Goal: Task Accomplishment & Management: Manage account settings

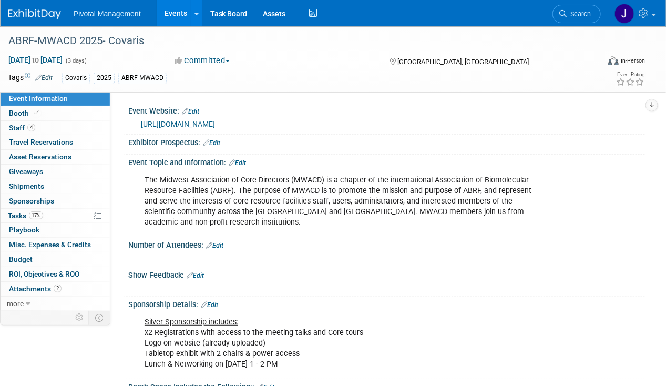
scroll to position [50, 0]
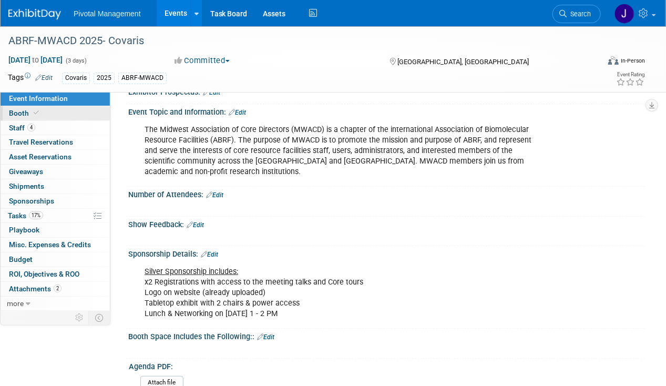
click at [40, 118] on link "Booth" at bounding box center [55, 113] width 109 height 14
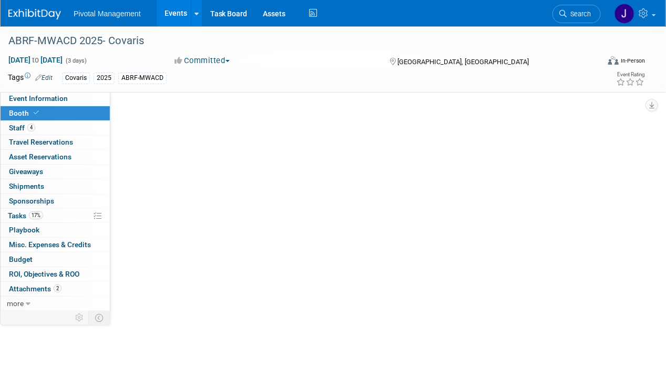
scroll to position [0, 0]
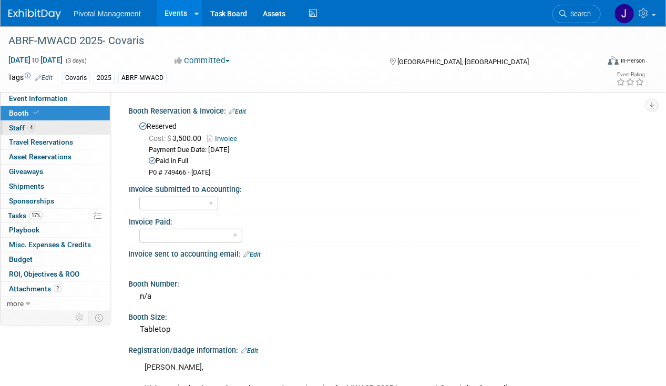
click at [43, 130] on link "4 Staff 4" at bounding box center [55, 128] width 109 height 14
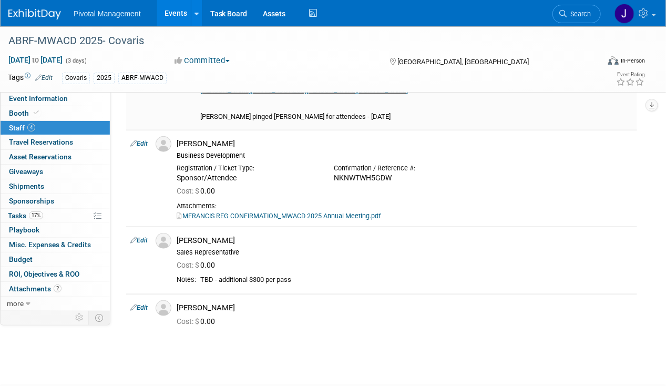
scroll to position [398, 0]
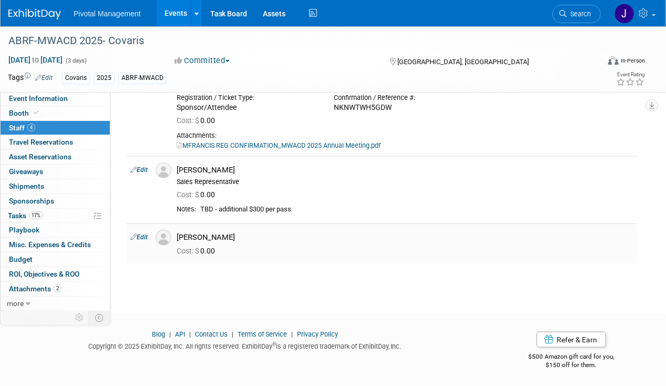
click at [145, 236] on link "Edit" at bounding box center [138, 236] width 17 height 7
select select "5d708e2c-554e-427f-bf3a-8ad6a3b0873f"
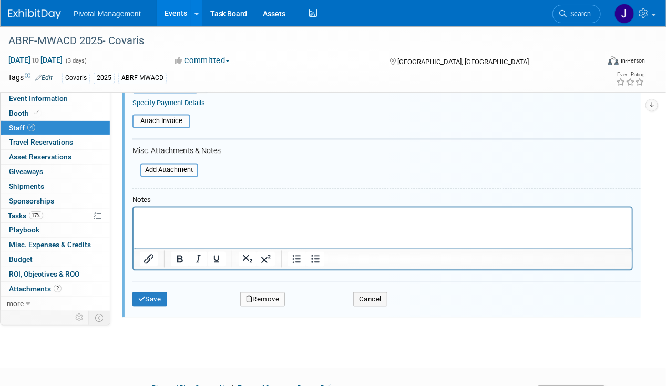
scroll to position [715, 0]
click at [265, 292] on button "Remove" at bounding box center [262, 299] width 45 height 15
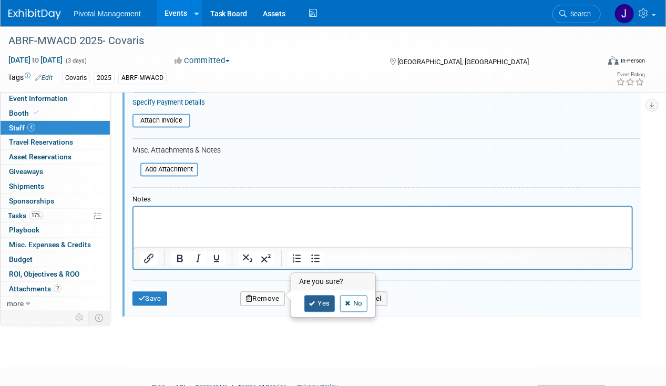
click at [323, 305] on link "Yes" at bounding box center [319, 303] width 30 height 17
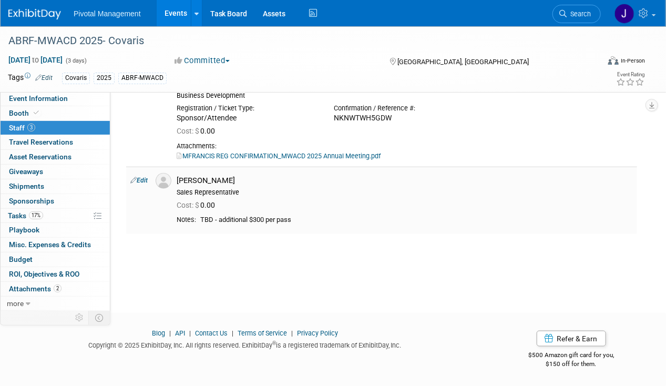
scroll to position [286, 0]
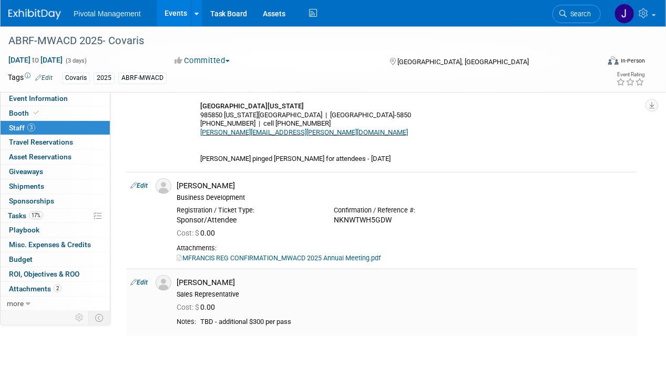
click at [138, 279] on link "Edit" at bounding box center [138, 281] width 17 height 7
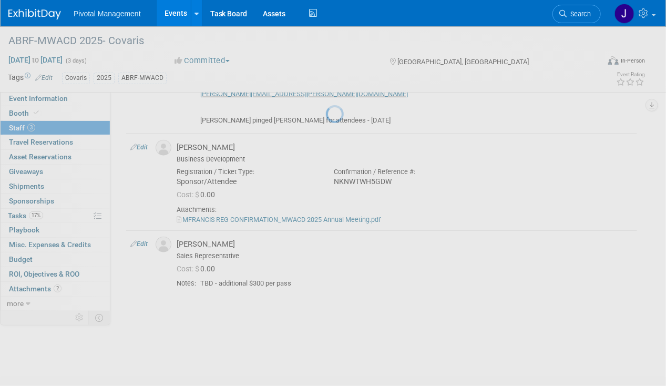
select select "8924b151-304e-4209-bd65-fe7ae52abedc"
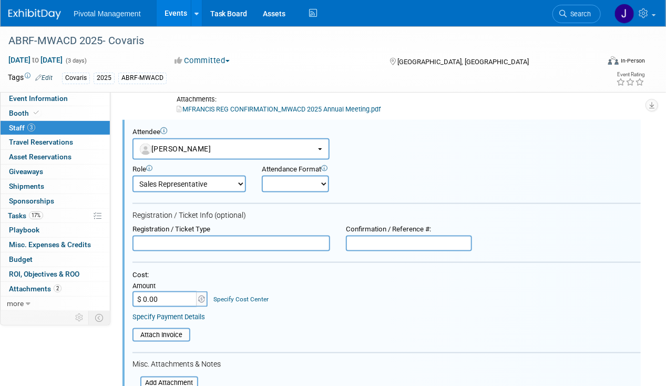
scroll to position [687, 0]
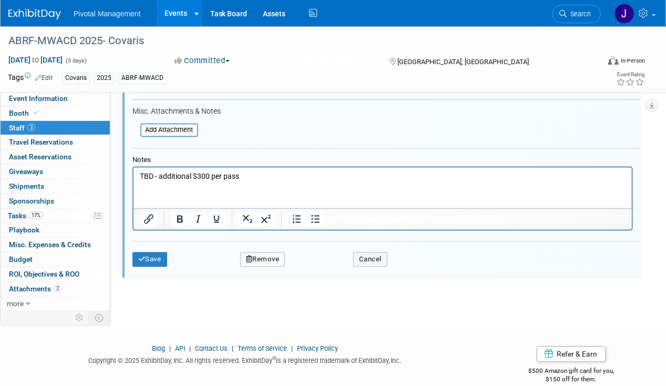
click at [214, 171] on p "TBD - additional $300 per pass" at bounding box center [382, 176] width 486 height 11
click at [143, 260] on button "Save" at bounding box center [149, 259] width 35 height 15
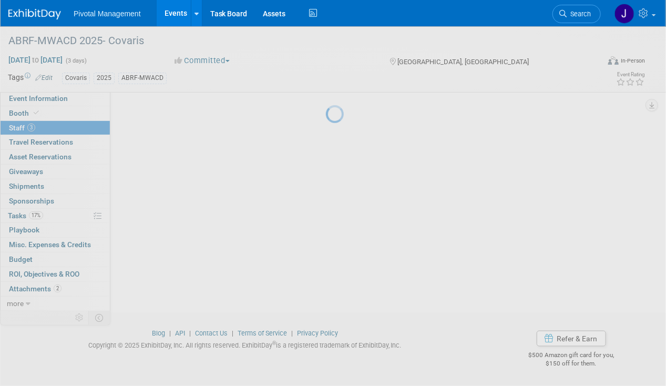
scroll to position [388, 0]
